Goal: Information Seeking & Learning: Learn about a topic

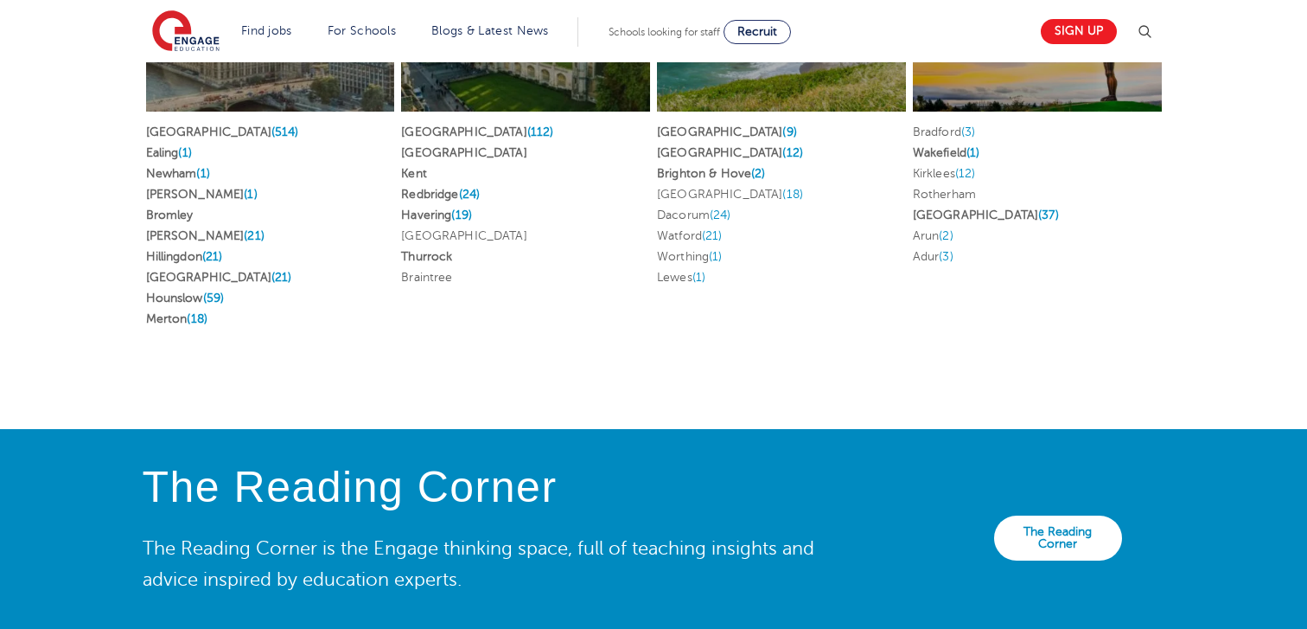
scroll to position [3207, 0]
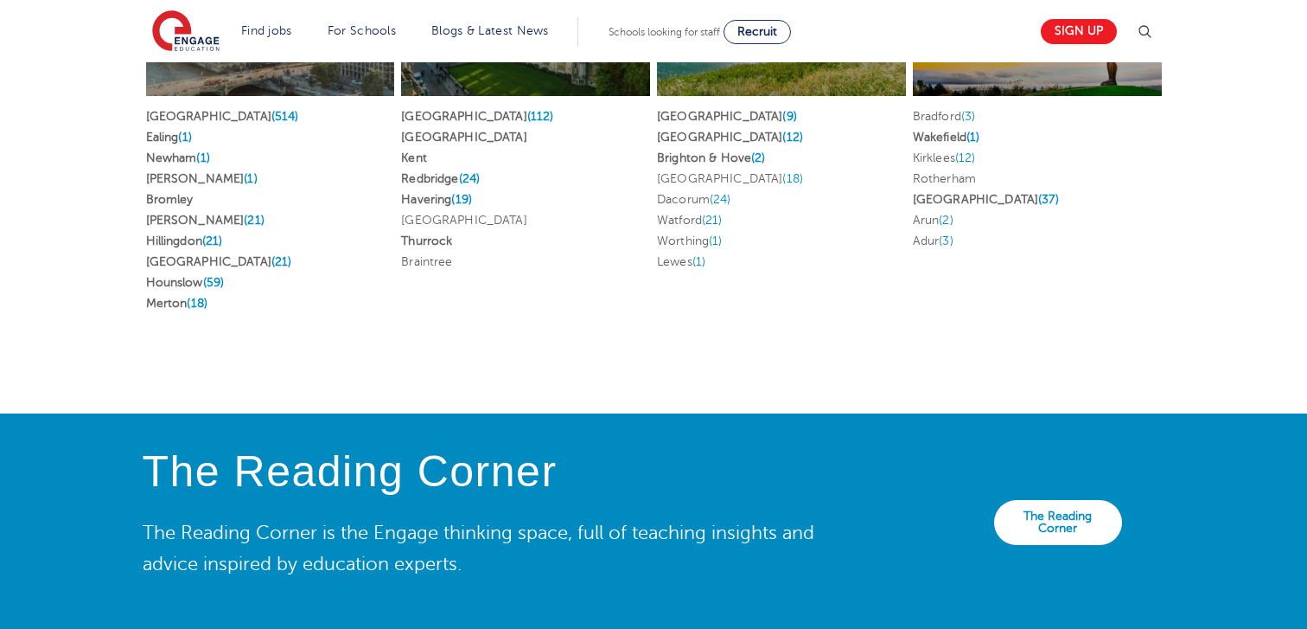
click at [267, 19] on h2 "[GEOGRAPHIC_DATA]" at bounding box center [269, 1] width 285 height 36
click at [252, 96] on div "[GEOGRAPHIC_DATA]" at bounding box center [270, 1] width 249 height 190
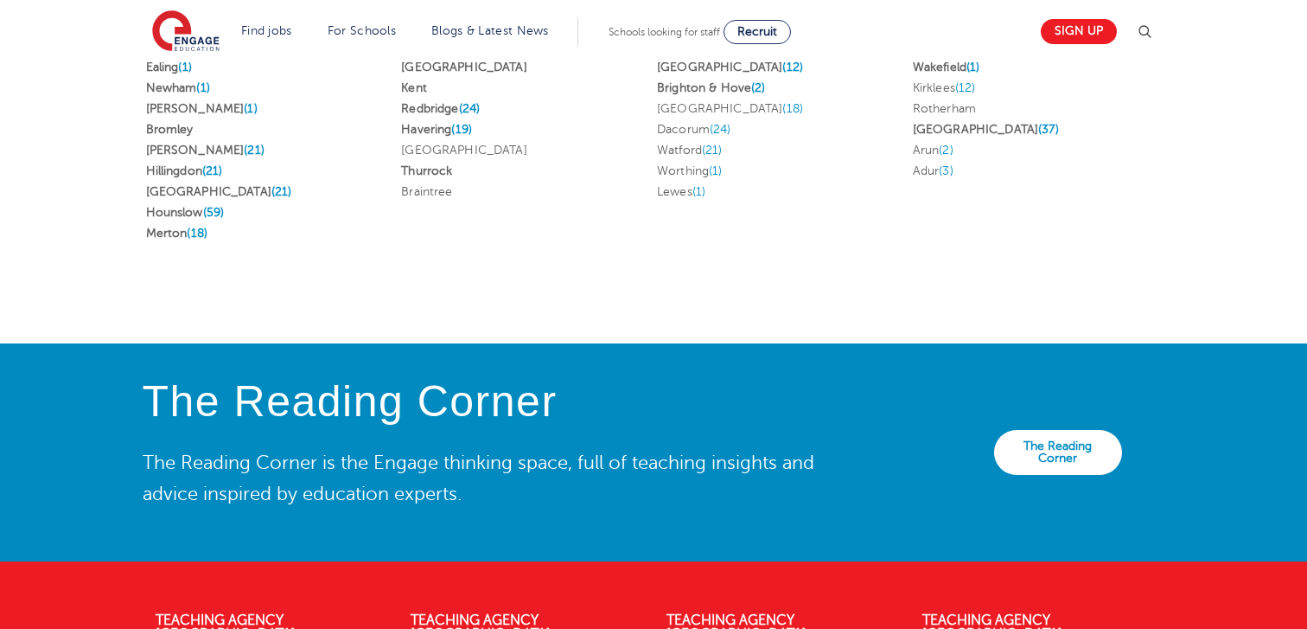
scroll to position [3289, 0]
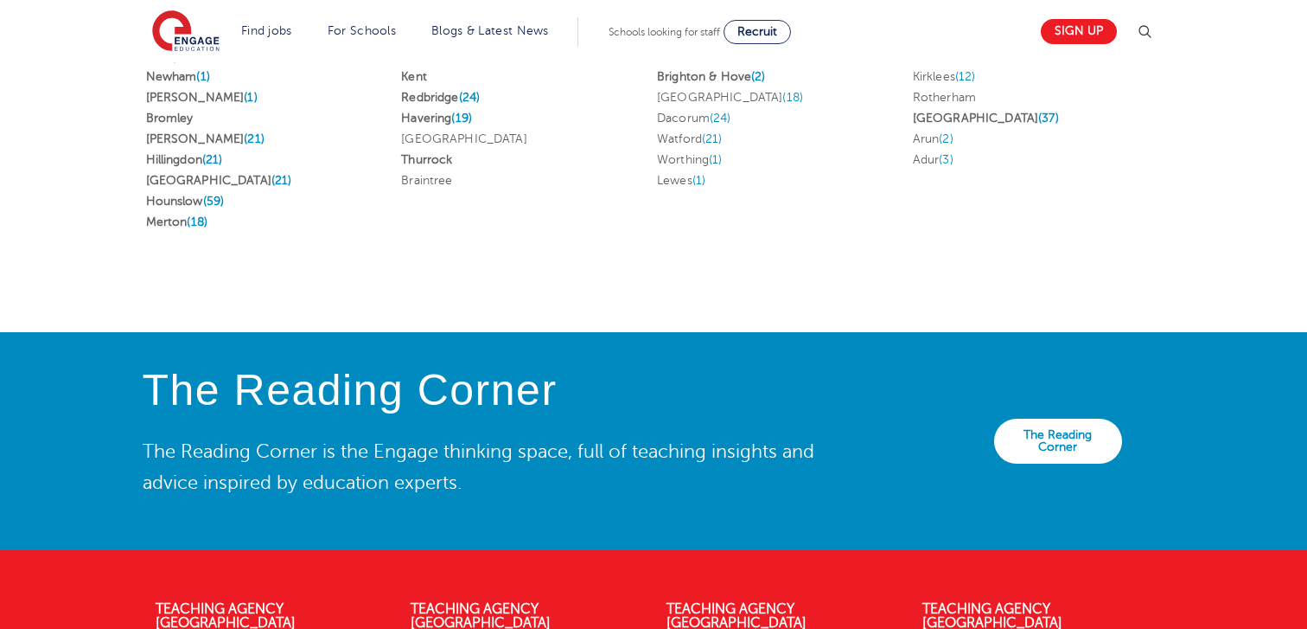
click at [171, 62] on link "Ealing (1)" at bounding box center [169, 55] width 46 height 13
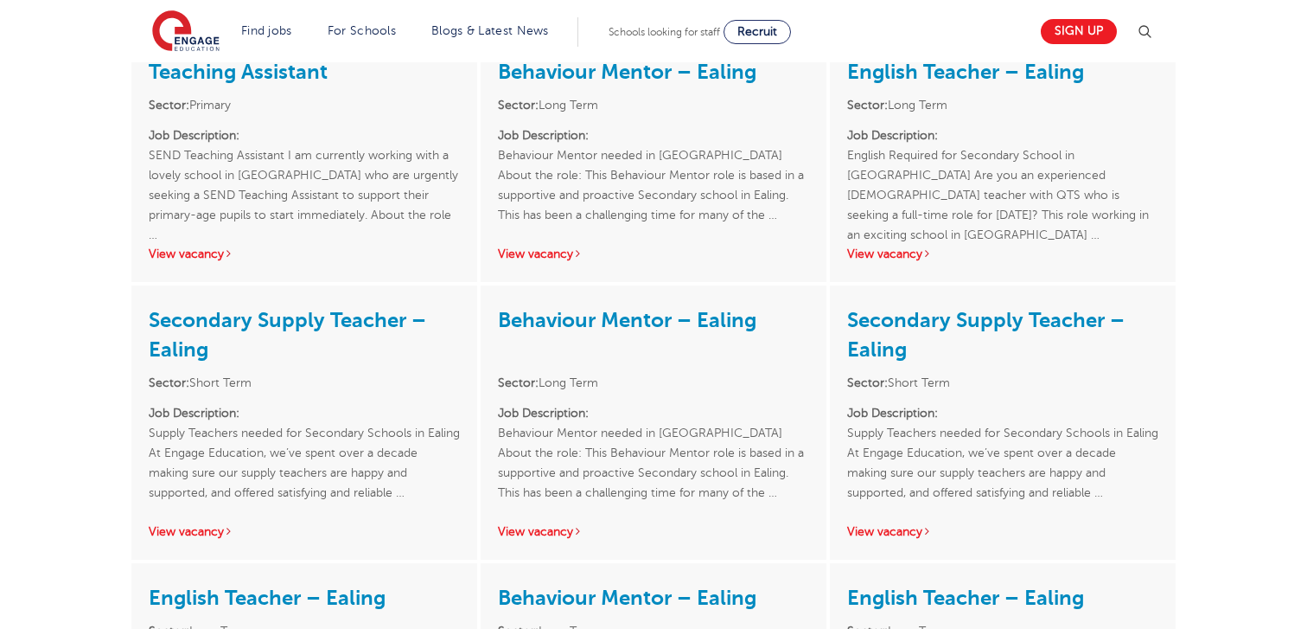
scroll to position [2026, 0]
click at [880, 523] on link "View vacancy" at bounding box center [889, 529] width 85 height 13
